Goal: Check status: Check status

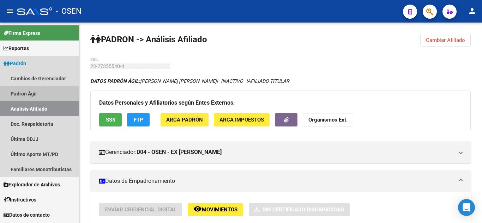
click at [26, 89] on link "Padrón Ágil" at bounding box center [39, 93] width 79 height 15
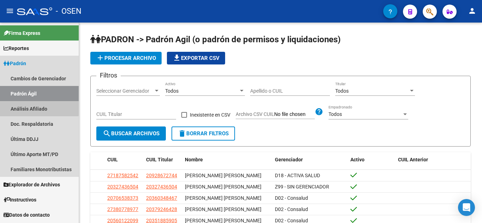
click at [30, 106] on link "Análisis Afiliado" at bounding box center [39, 108] width 79 height 15
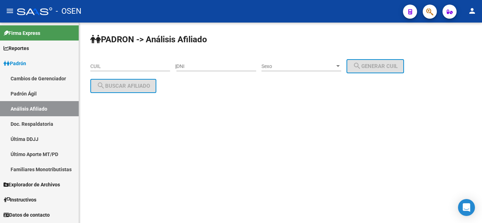
click at [215, 69] on input "DNI" at bounding box center [217, 67] width 80 height 6
type input "11720590"
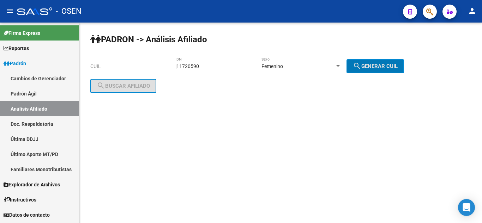
click at [347, 59] on button "search Generar CUIL" at bounding box center [376, 66] width 58 height 14
type input "27-11720590-3"
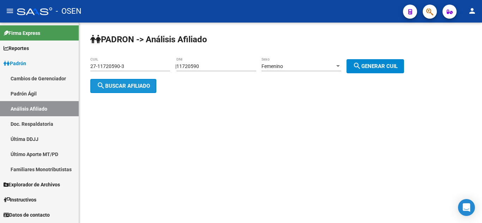
click at [127, 91] on button "search Buscar afiliado" at bounding box center [123, 86] width 66 height 14
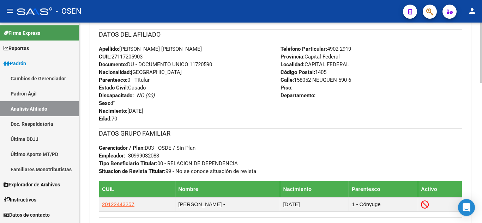
scroll to position [254, 0]
